Goal: Information Seeking & Learning: Learn about a topic

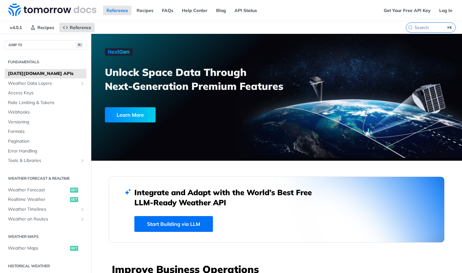
click at [326, 9] on div "Reference Recipes FAQs Help Center Blog API Status" at bounding box center [190, 10] width 380 height 21
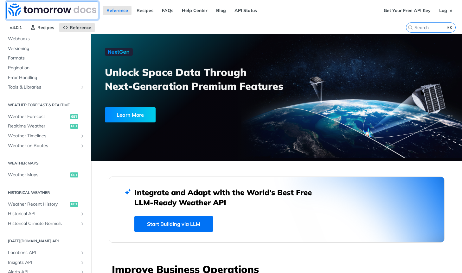
click at [49, 10] on img at bounding box center [52, 9] width 88 height 13
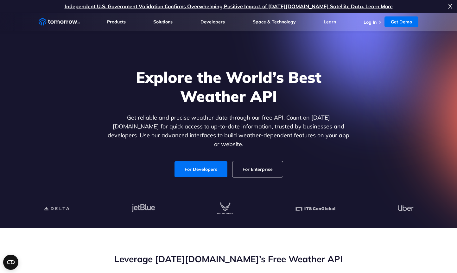
scroll to position [98, 0]
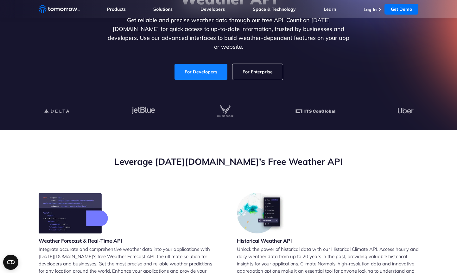
click at [193, 70] on link "For Developers" at bounding box center [201, 72] width 53 height 16
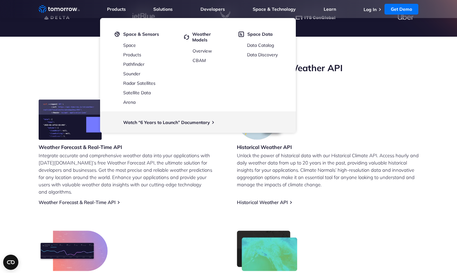
scroll to position [224, 0]
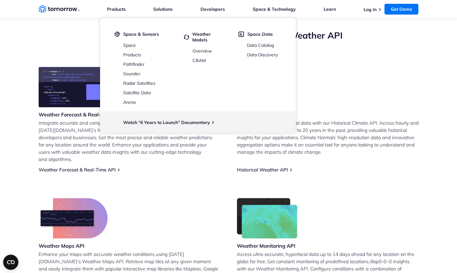
click at [174, 180] on div "Weather Forecast & Real-Time API Integrate accurate and comprehensive weather d…" at bounding box center [229, 182] width 380 height 230
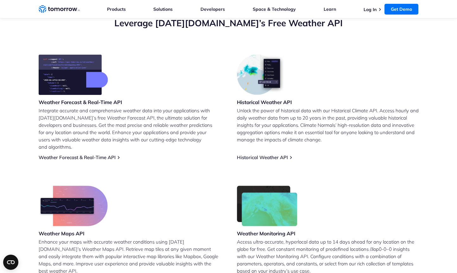
scroll to position [241, 0]
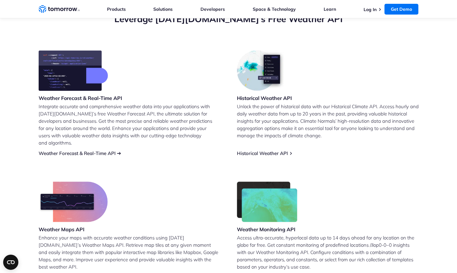
click at [96, 150] on link "Weather Forecast & Real-Time API" at bounding box center [77, 153] width 77 height 6
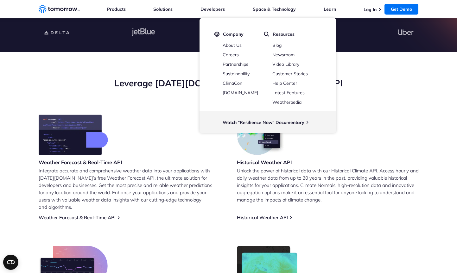
scroll to position [376, 0]
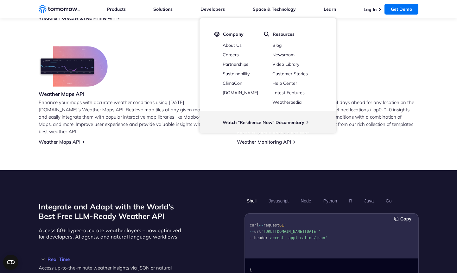
click at [178, 156] on section "Leverage Tomorrow.io’s Free Weather API Weather Forecast & Real-Time API Integr…" at bounding box center [228, 11] width 457 height 318
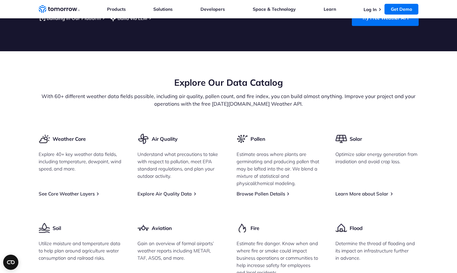
scroll to position [564, 0]
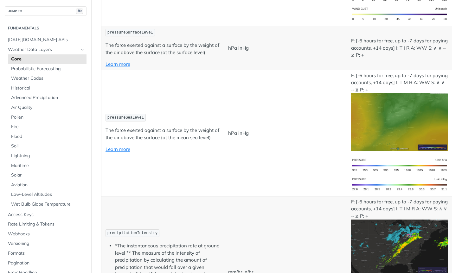
scroll to position [1024, 0]
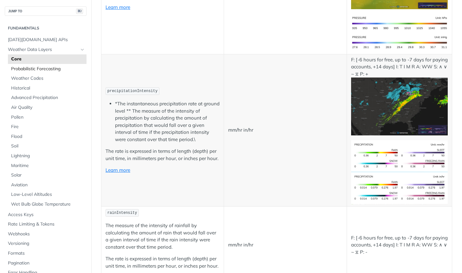
click at [39, 71] on span "Probabilistic Forecasting" at bounding box center [48, 69] width 74 height 6
